Goal: Task Accomplishment & Management: Complete application form

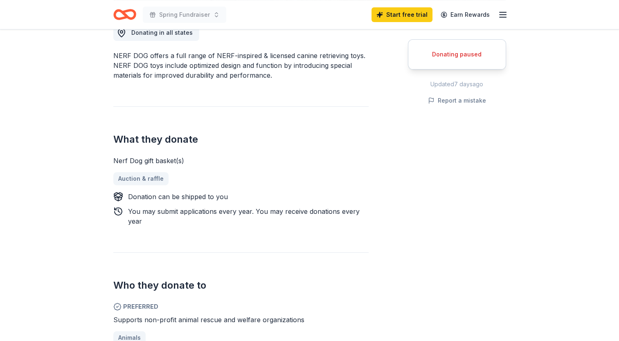
scroll to position [245, 0]
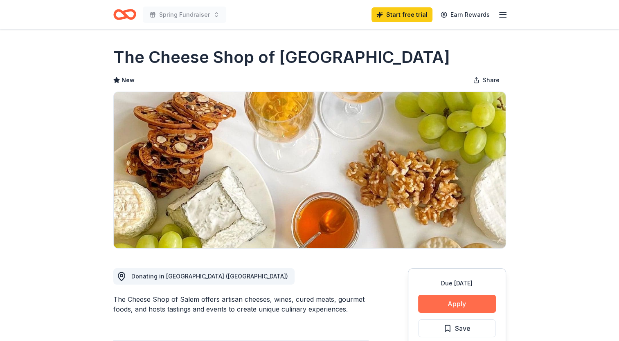
click at [456, 303] on button "Apply" at bounding box center [457, 304] width 78 height 18
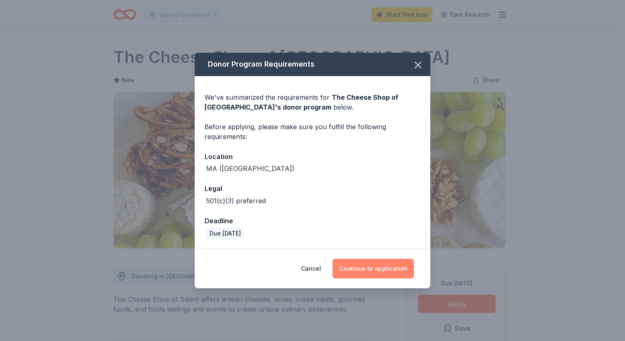
click at [363, 273] on button "Continue to application" at bounding box center [373, 269] width 81 height 20
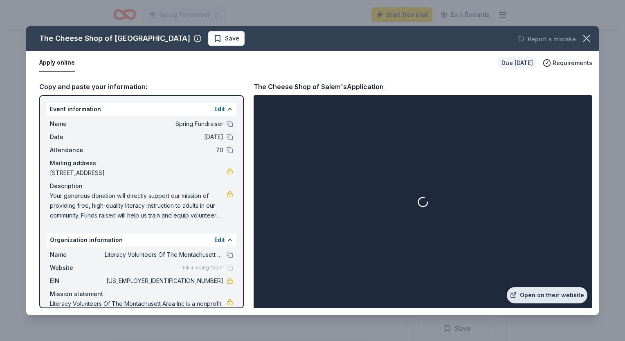
click at [537, 297] on link "Open on their website" at bounding box center [547, 295] width 81 height 16
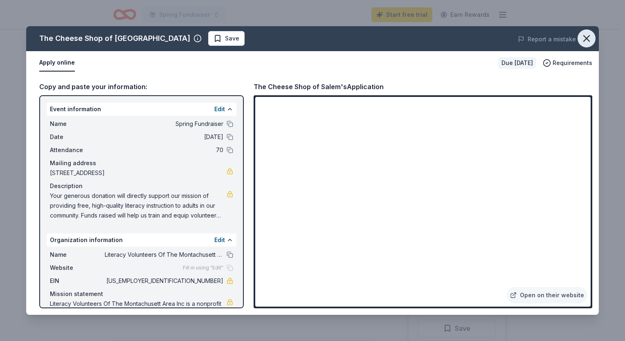
click at [587, 38] on icon "button" at bounding box center [587, 39] width 6 height 6
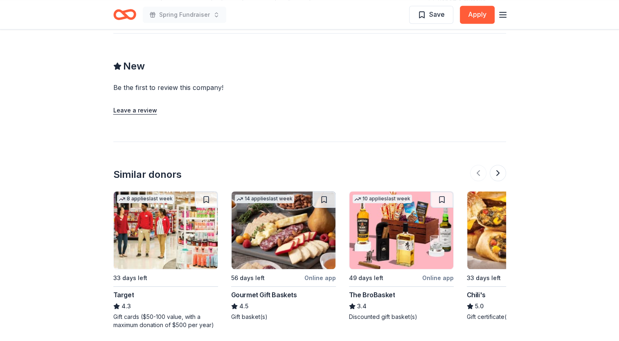
scroll to position [726, 0]
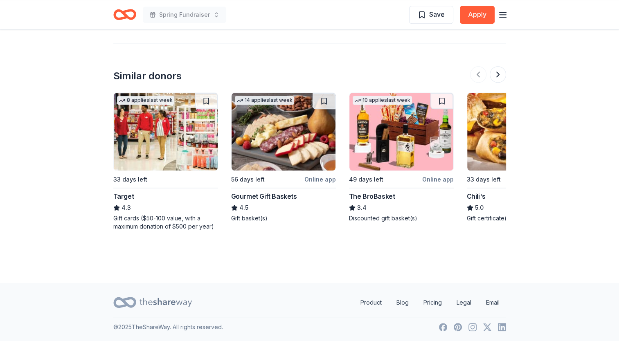
click at [154, 225] on div "Gift cards ($50-100 value, with a maximum donation of $500 per year)" at bounding box center [165, 222] width 105 height 16
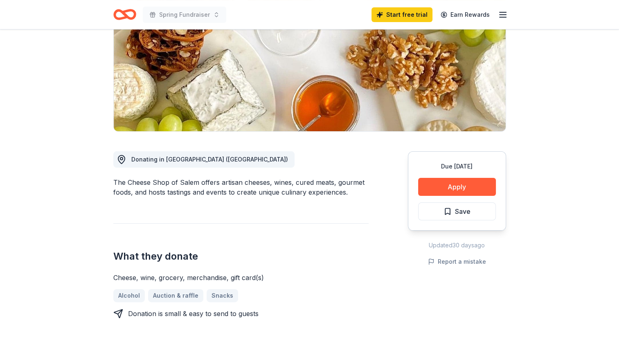
scroll to position [0, 0]
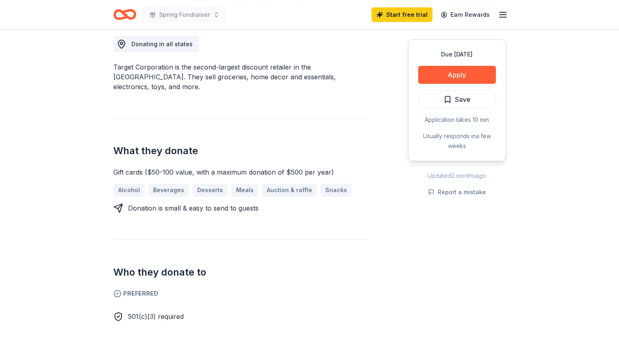
scroll to position [232, 0]
click at [458, 69] on button "Apply" at bounding box center [457, 75] width 78 height 18
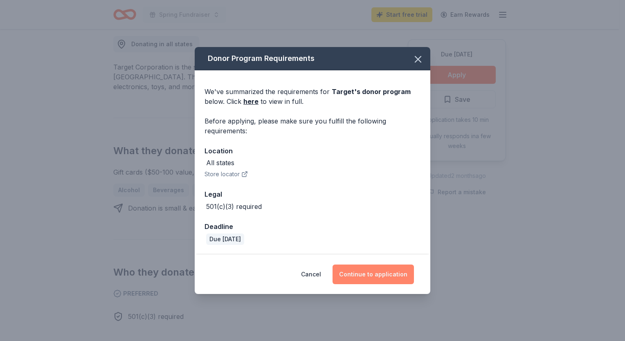
click at [369, 274] on button "Continue to application" at bounding box center [373, 275] width 81 height 20
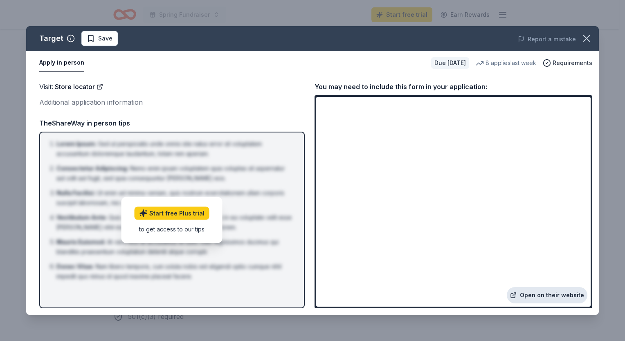
click at [558, 297] on link "Open on their website" at bounding box center [547, 295] width 81 height 16
click at [573, 61] on span "Requirements" at bounding box center [573, 63] width 40 height 10
click at [588, 36] on icon "button" at bounding box center [586, 38] width 11 height 11
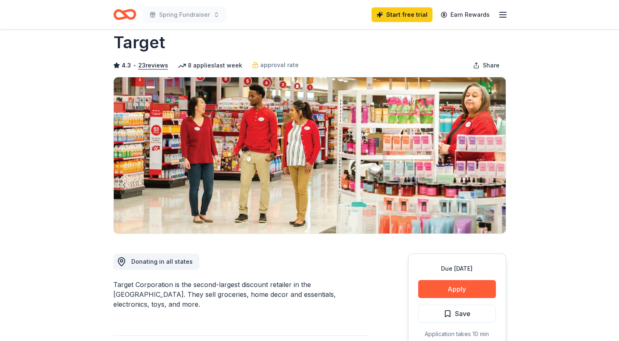
scroll to position [8, 0]
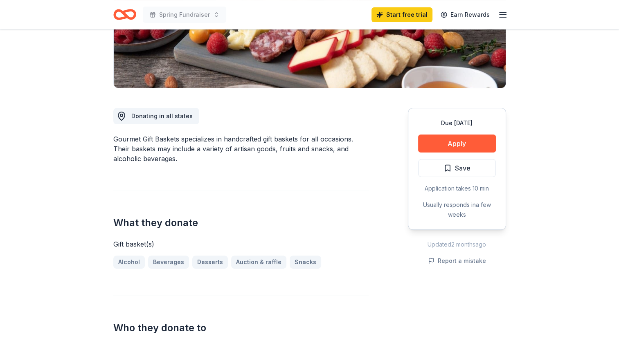
scroll to position [160, 0]
click at [480, 139] on button "Apply" at bounding box center [457, 144] width 78 height 18
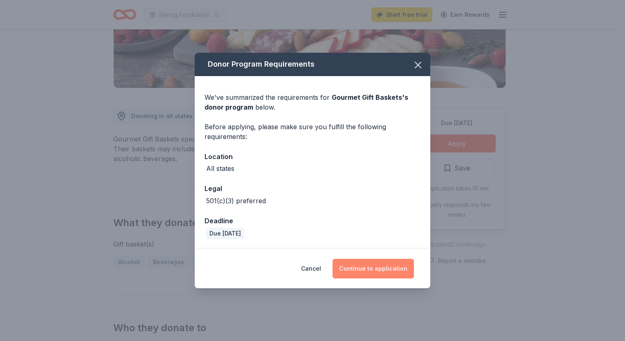
click at [368, 270] on button "Continue to application" at bounding box center [373, 269] width 81 height 20
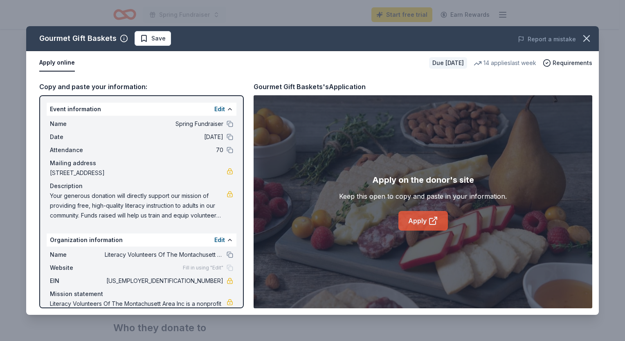
click at [424, 221] on link "Apply" at bounding box center [424, 221] width 50 height 20
click at [587, 39] on icon "button" at bounding box center [587, 39] width 6 height 6
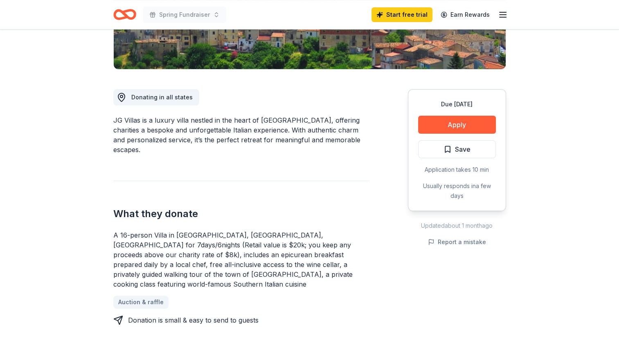
scroll to position [180, 0]
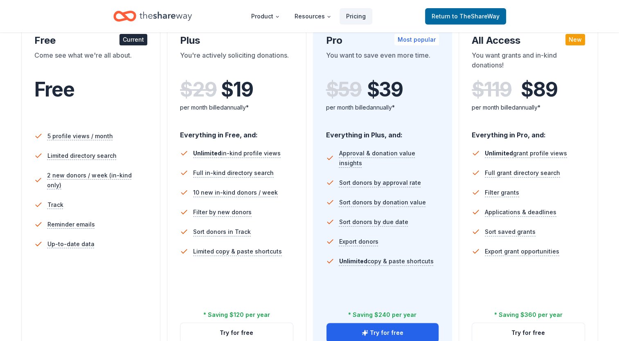
scroll to position [155, 0]
click at [472, 15] on span "to TheShareWay" at bounding box center [475, 16] width 47 height 7
